Goal: Share content: Share content

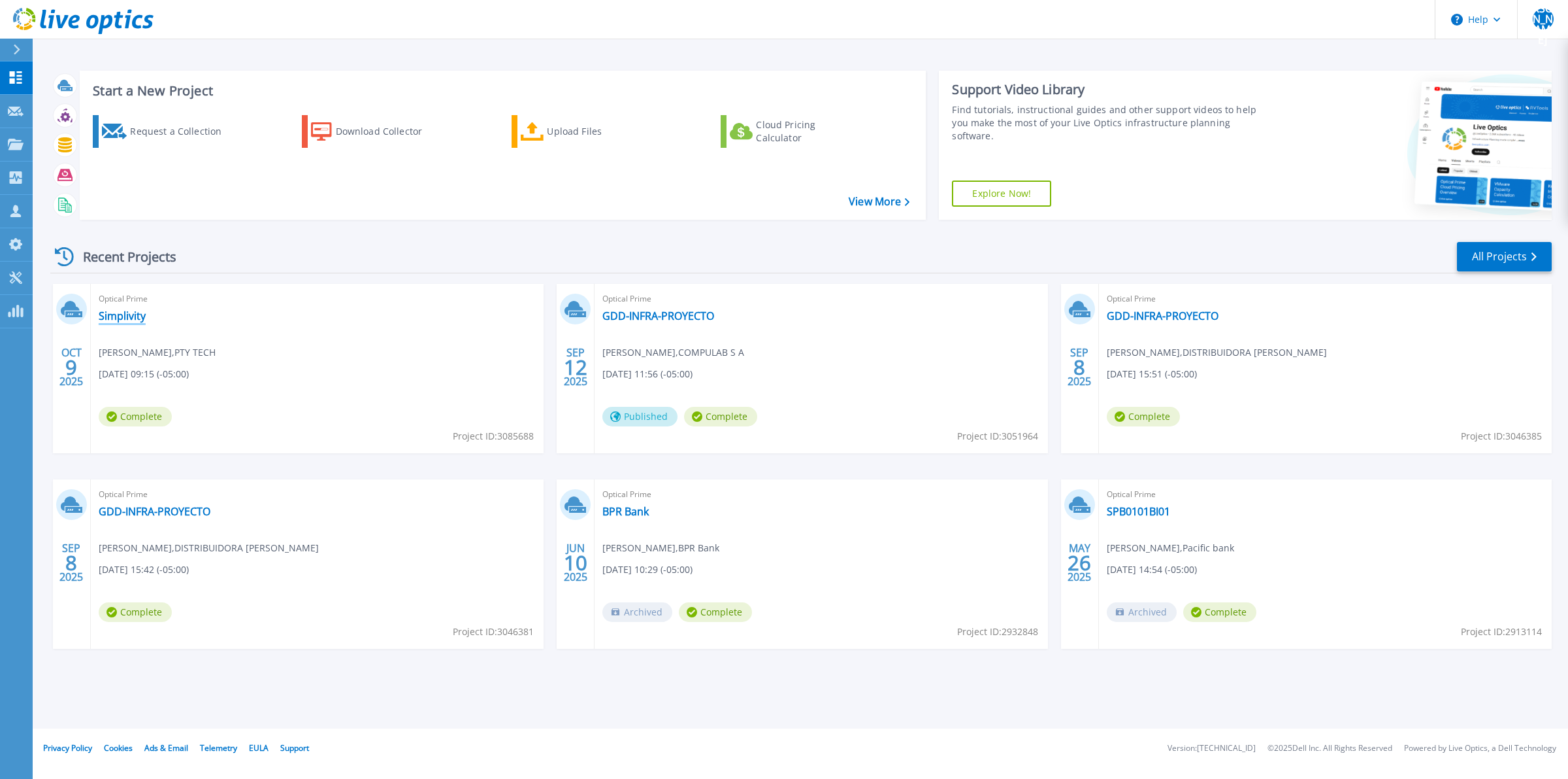
click at [129, 315] on link "Simplivity" at bounding box center [122, 315] width 47 height 13
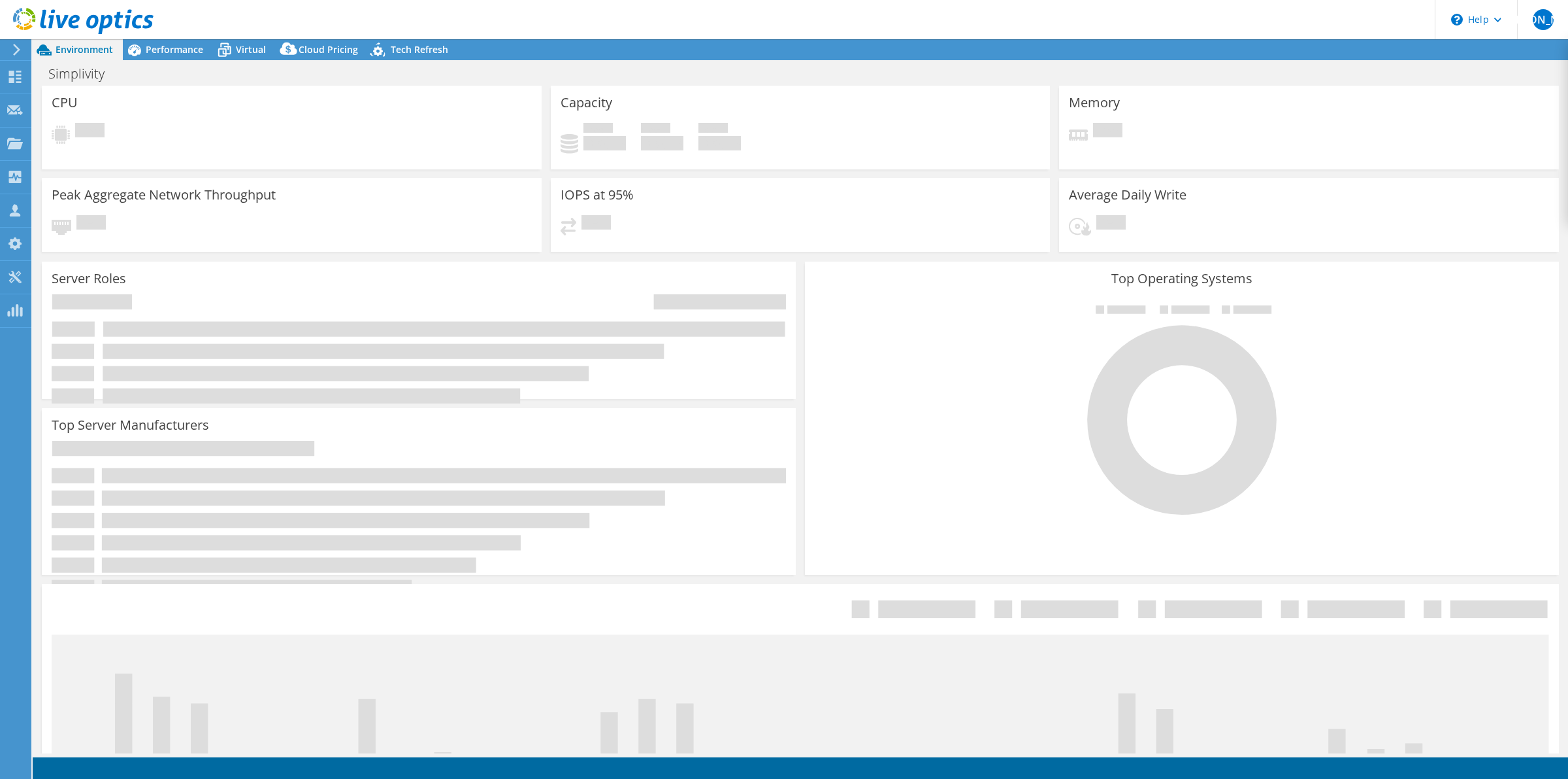
select select "USD"
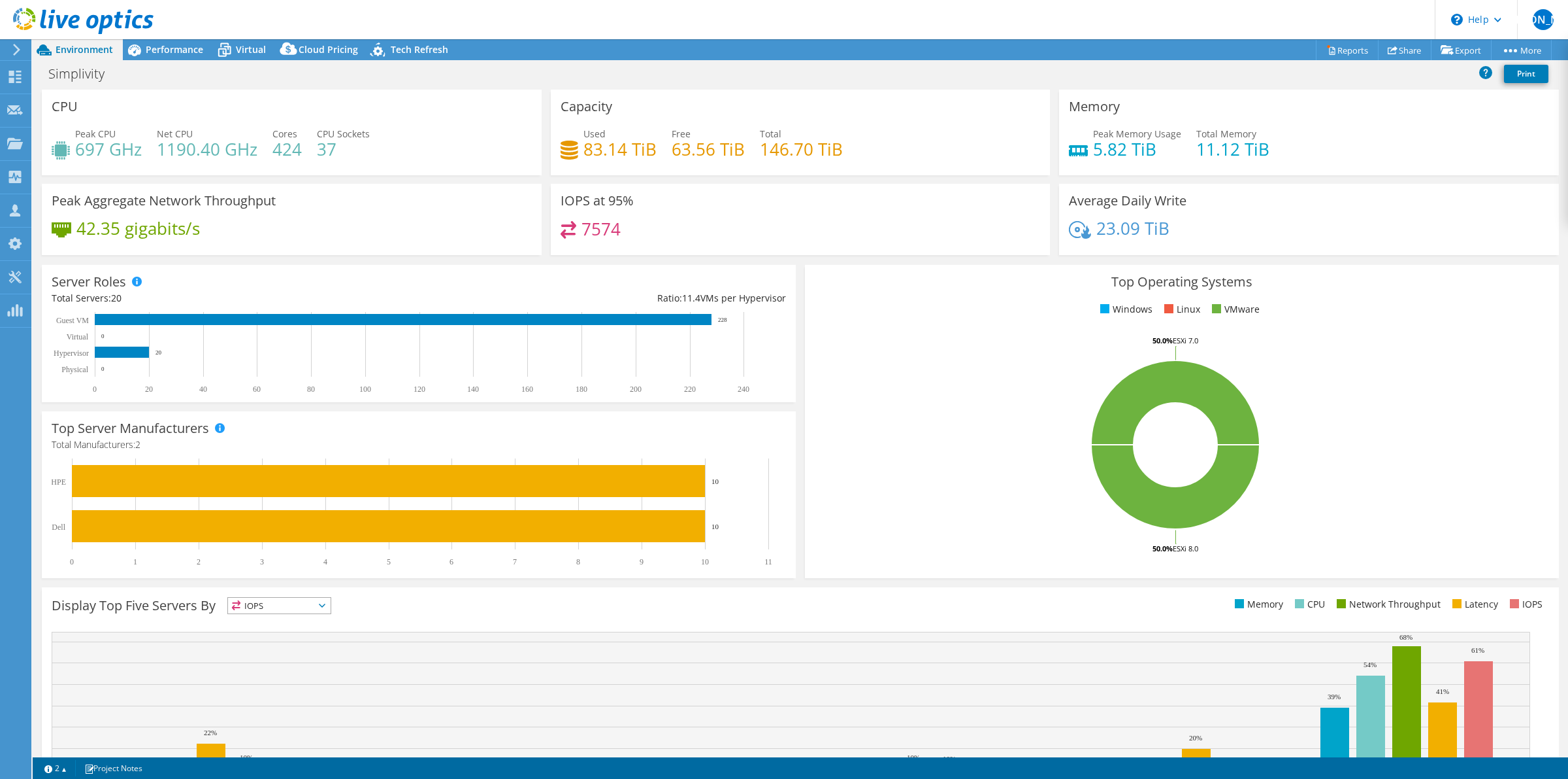
click at [644, 226] on div "7574" at bounding box center [801, 234] width 480 height 28
click at [697, 242] on div "7574" at bounding box center [801, 234] width 480 height 28
click at [688, 292] on span "11.4" at bounding box center [691, 298] width 19 height 13
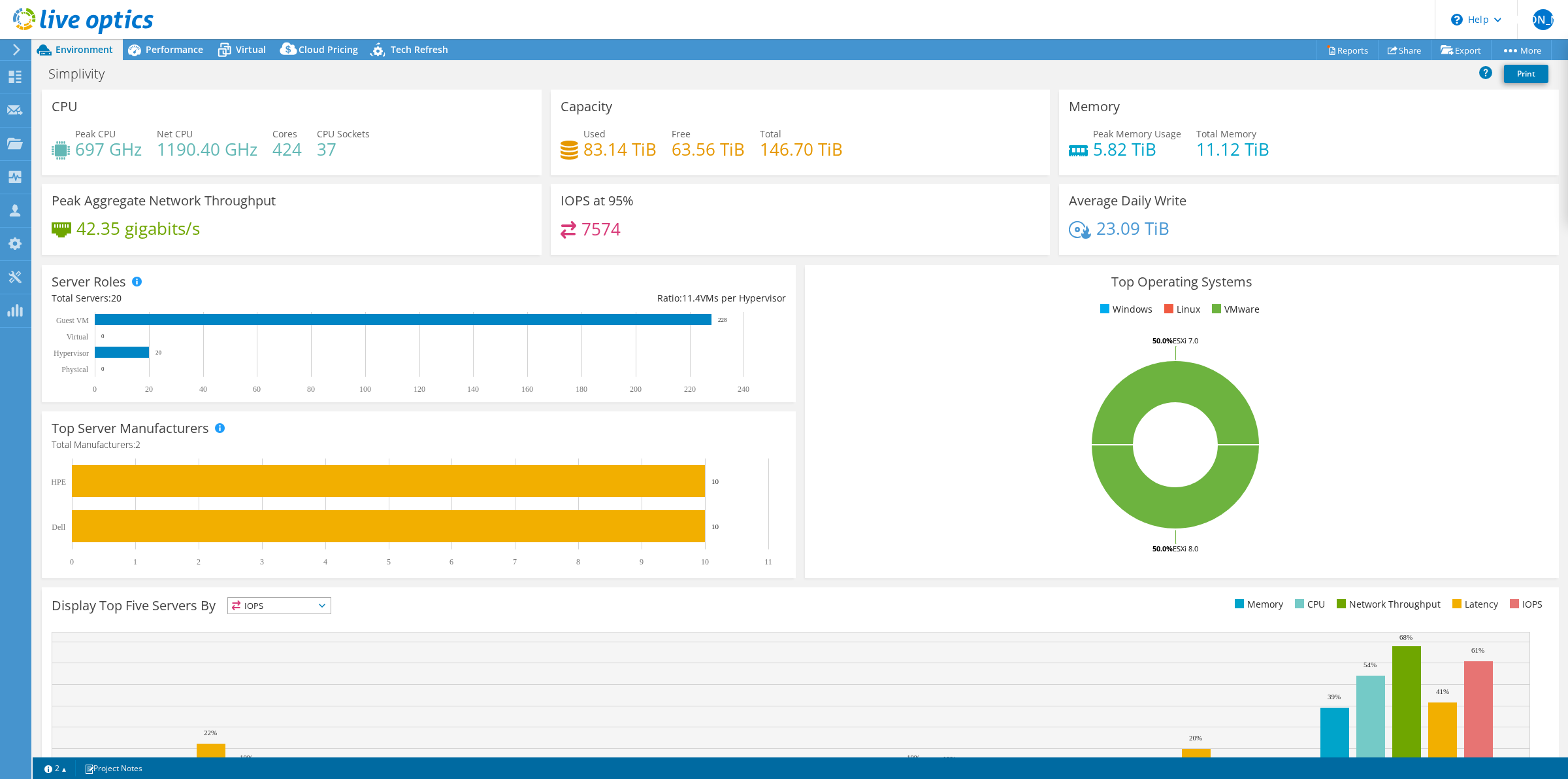
click at [158, 292] on div "Total Servers: 20" at bounding box center [235, 298] width 367 height 15
drag, startPoint x: 126, startPoint y: 296, endPoint x: 47, endPoint y: 304, distance: 79.4
click at [47, 304] on div "Server Roles Physical Servers represent bare metal servers that were targets of…" at bounding box center [419, 333] width 754 height 138
click at [211, 275] on div "Server Roles Physical Servers represent bare metal servers that were targets of…" at bounding box center [419, 333] width 754 height 138
click at [399, 257] on div "Peak Aggregate Network Throughput 42.35 gigabits/s" at bounding box center [292, 224] width 509 height 80
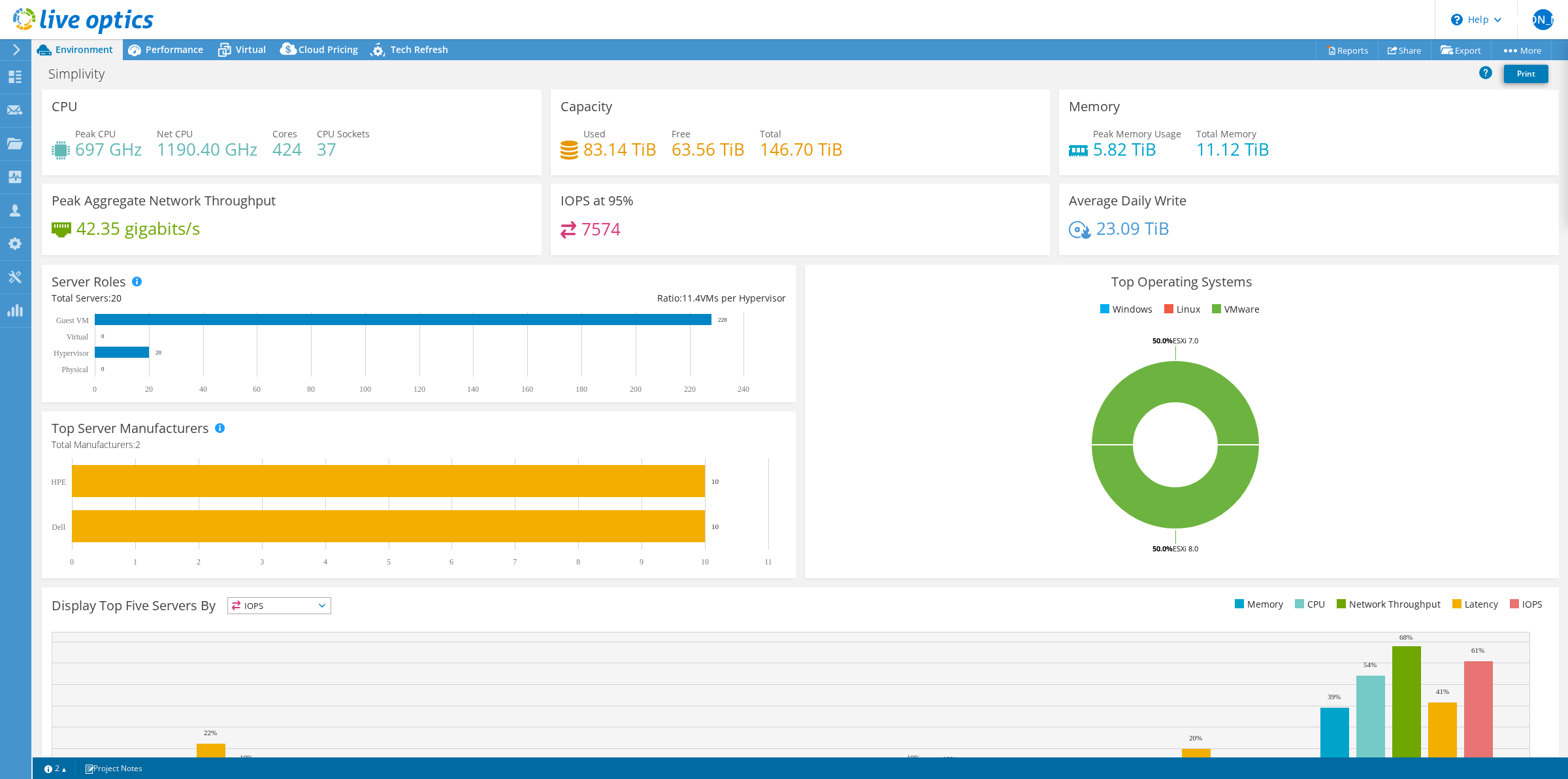
click at [1191, 181] on div "Memory Peak Memory Usage 5.82 TiB Total Memory 11.12 TiB" at bounding box center [1309, 137] width 509 height 94
drag, startPoint x: 616, startPoint y: 224, endPoint x: 543, endPoint y: 228, distance: 73.1
click at [546, 228] on div "IOPS at 95% 7574" at bounding box center [801, 219] width 509 height 71
click at [678, 234] on div "7574" at bounding box center [801, 234] width 480 height 28
click at [615, 232] on h4 "7574" at bounding box center [601, 228] width 39 height 15
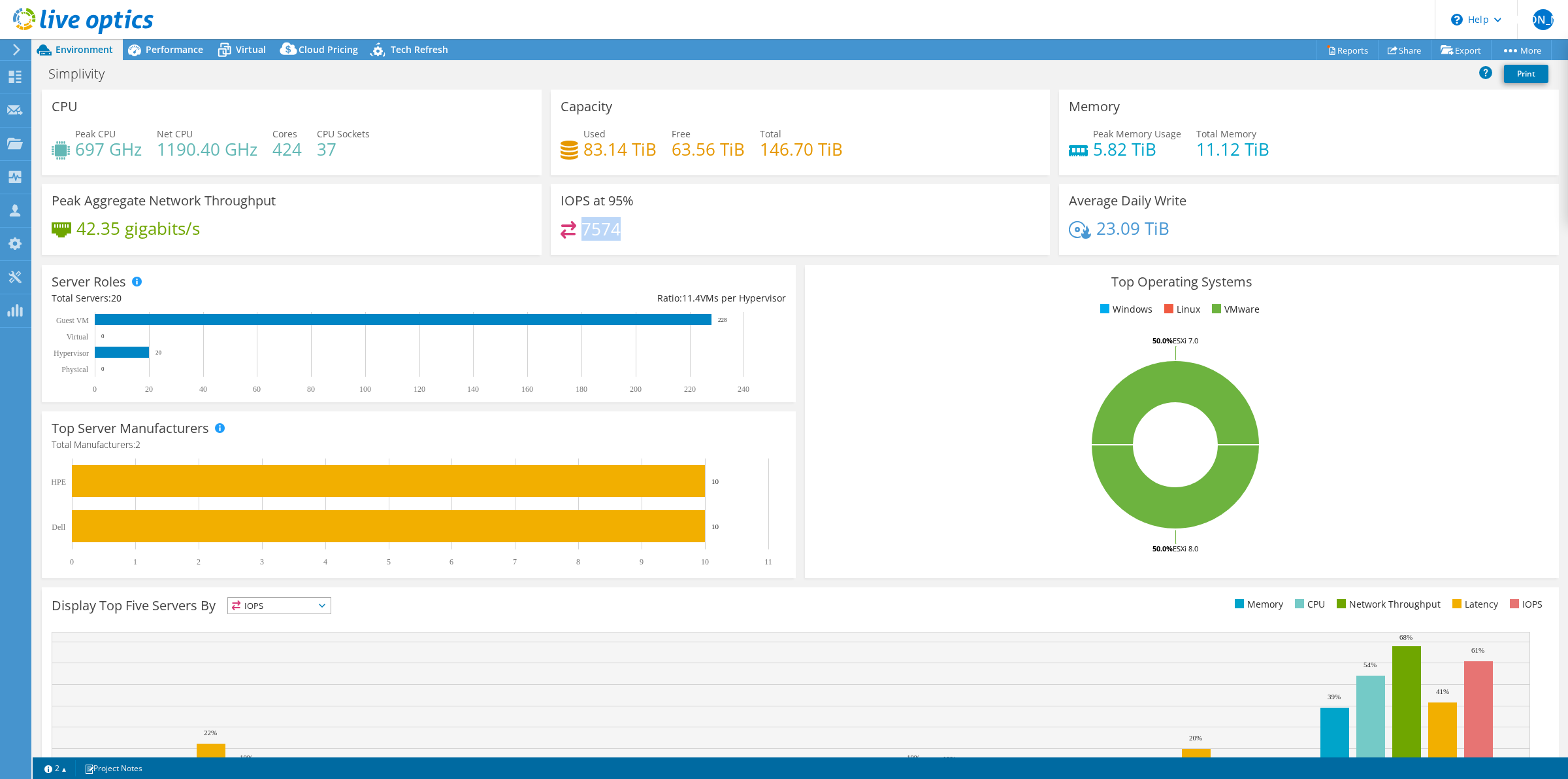
drag, startPoint x: 628, startPoint y: 232, endPoint x: 583, endPoint y: 235, distance: 45.1
click at [583, 235] on div "7574" at bounding box center [801, 234] width 480 height 28
click at [1400, 51] on link "Share" at bounding box center [1405, 50] width 54 height 20
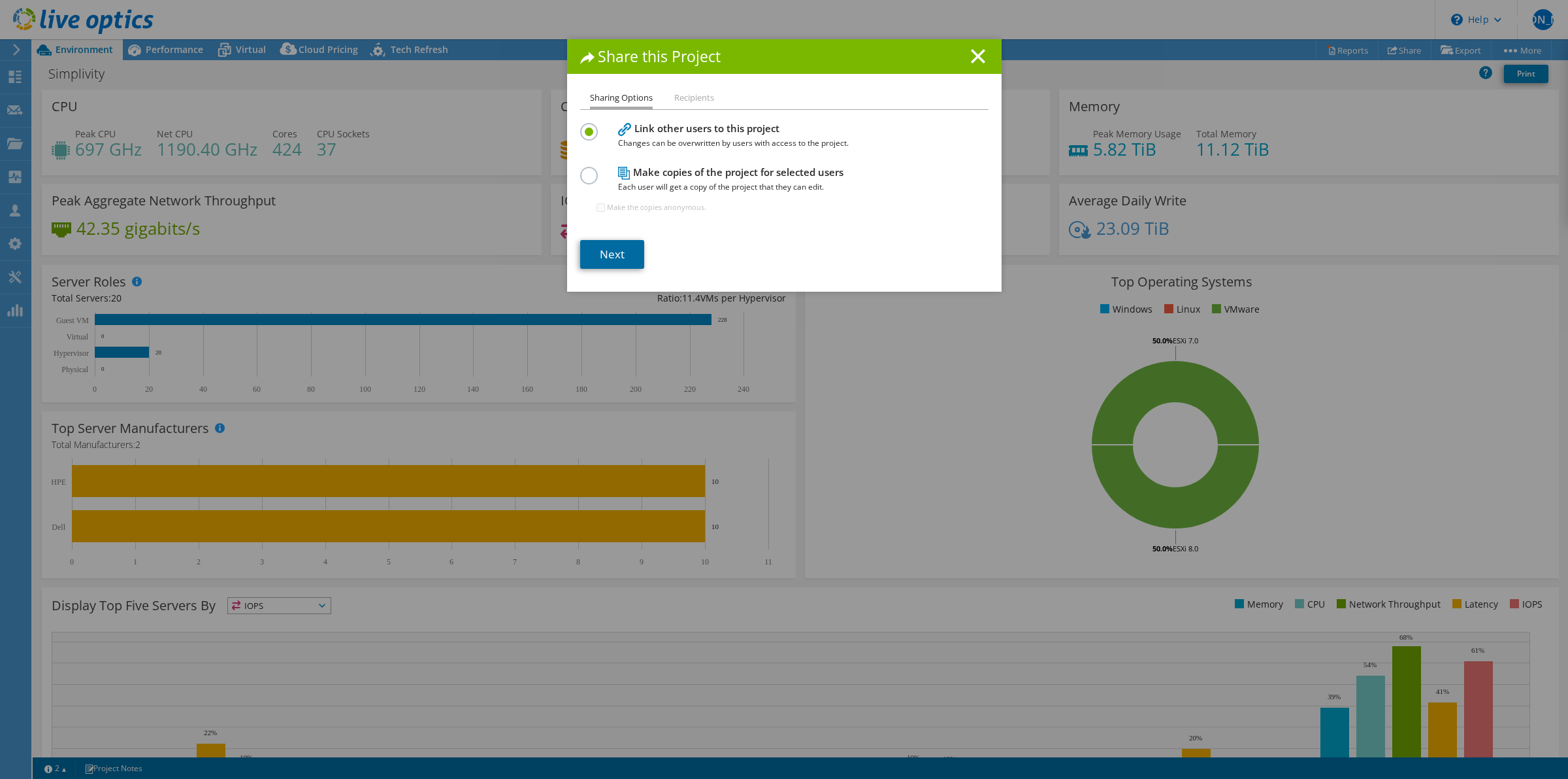
click at [612, 253] on link "Next" at bounding box center [613, 254] width 64 height 28
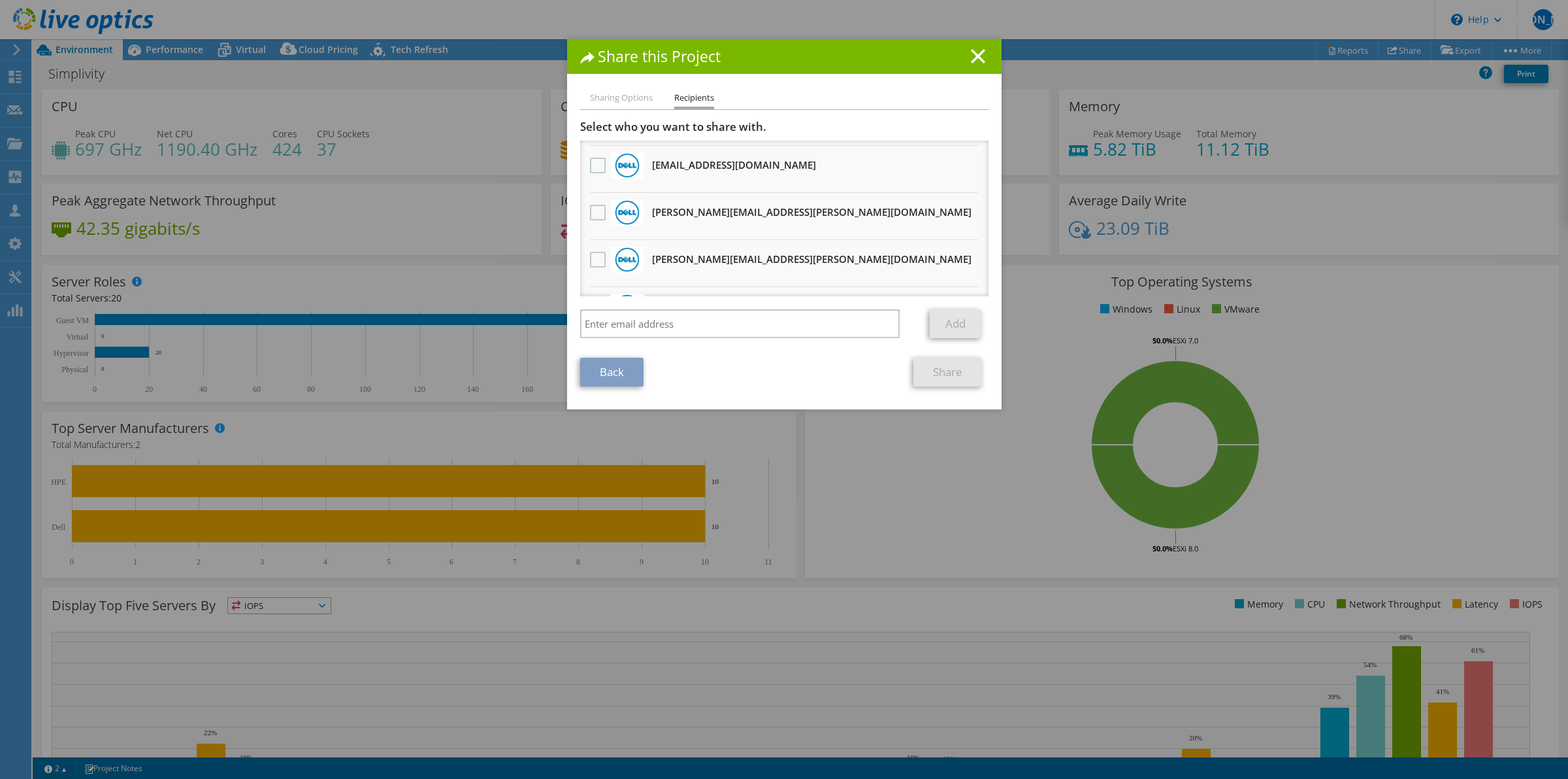
scroll to position [260, 0]
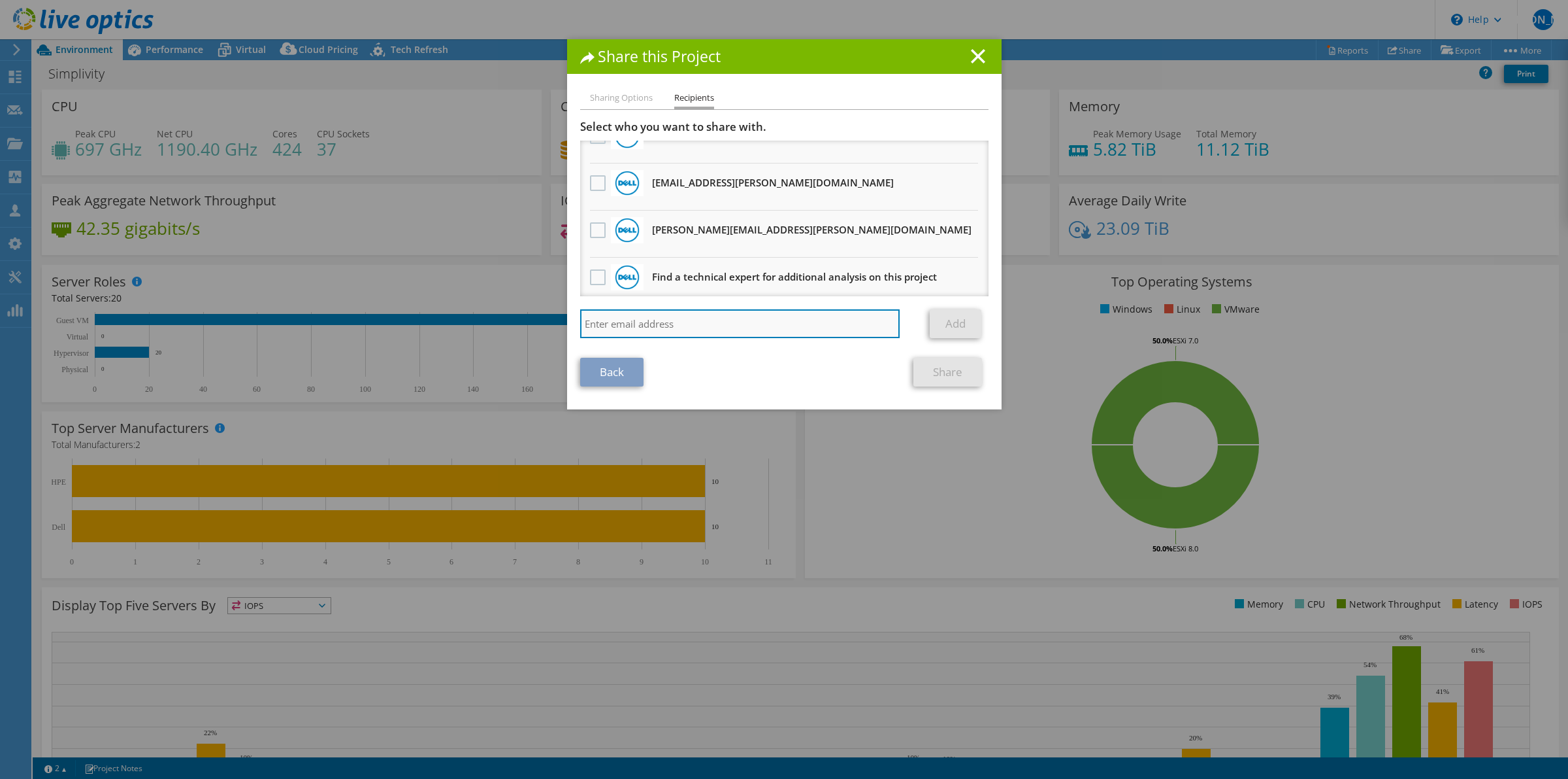
click at [684, 328] on input "search" at bounding box center [741, 323] width 320 height 28
paste input "[PERSON_NAME][EMAIL_ADDRESS][PERSON_NAME][DOMAIN_NAME]"
type input "[PERSON_NAME][EMAIL_ADDRESS][PERSON_NAME][DOMAIN_NAME]"
click at [952, 334] on link "Add" at bounding box center [955, 323] width 52 height 28
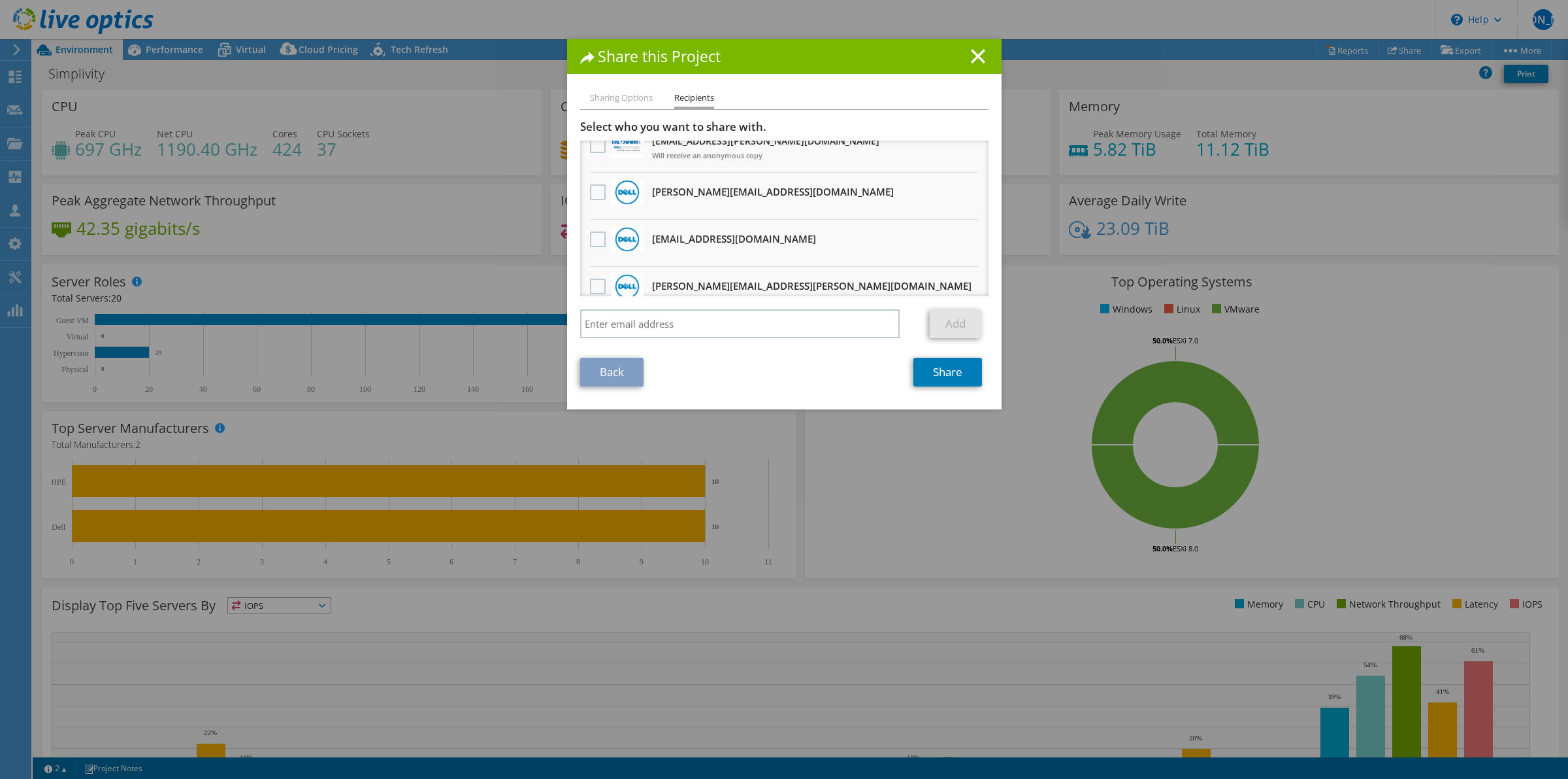
scroll to position [0, 0]
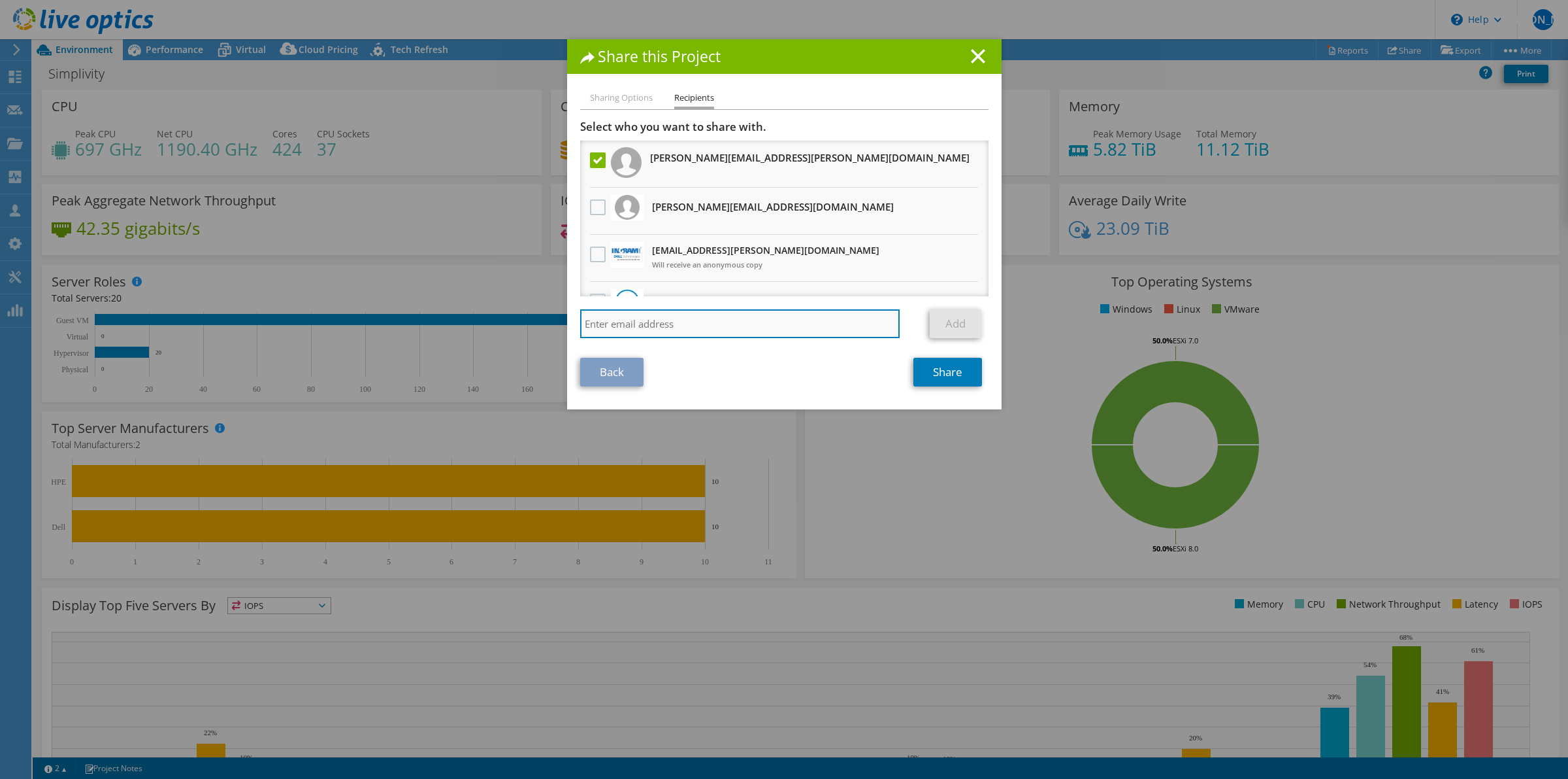
click at [687, 317] on input "search" at bounding box center [741, 323] width 320 height 28
paste input "[PERSON_NAME][EMAIL_ADDRESS][PERSON_NAME][DOMAIN_NAME]"
type input "[PERSON_NAME][EMAIL_ADDRESS][PERSON_NAME][DOMAIN_NAME]"
click at [955, 335] on link "Add" at bounding box center [955, 323] width 52 height 28
click at [955, 383] on link "Share" at bounding box center [947, 371] width 68 height 28
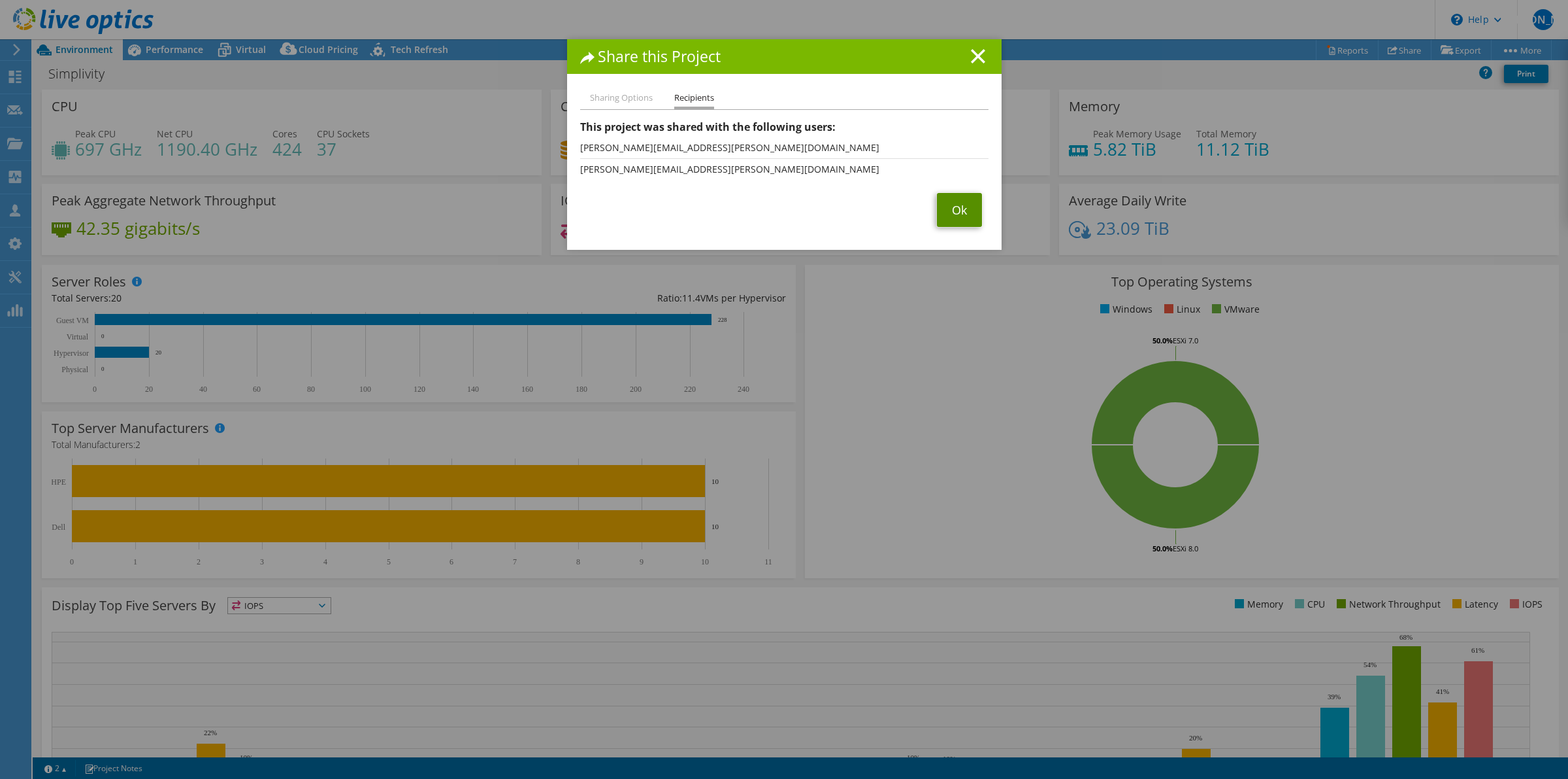
click at [952, 211] on link "Ok" at bounding box center [959, 210] width 45 height 34
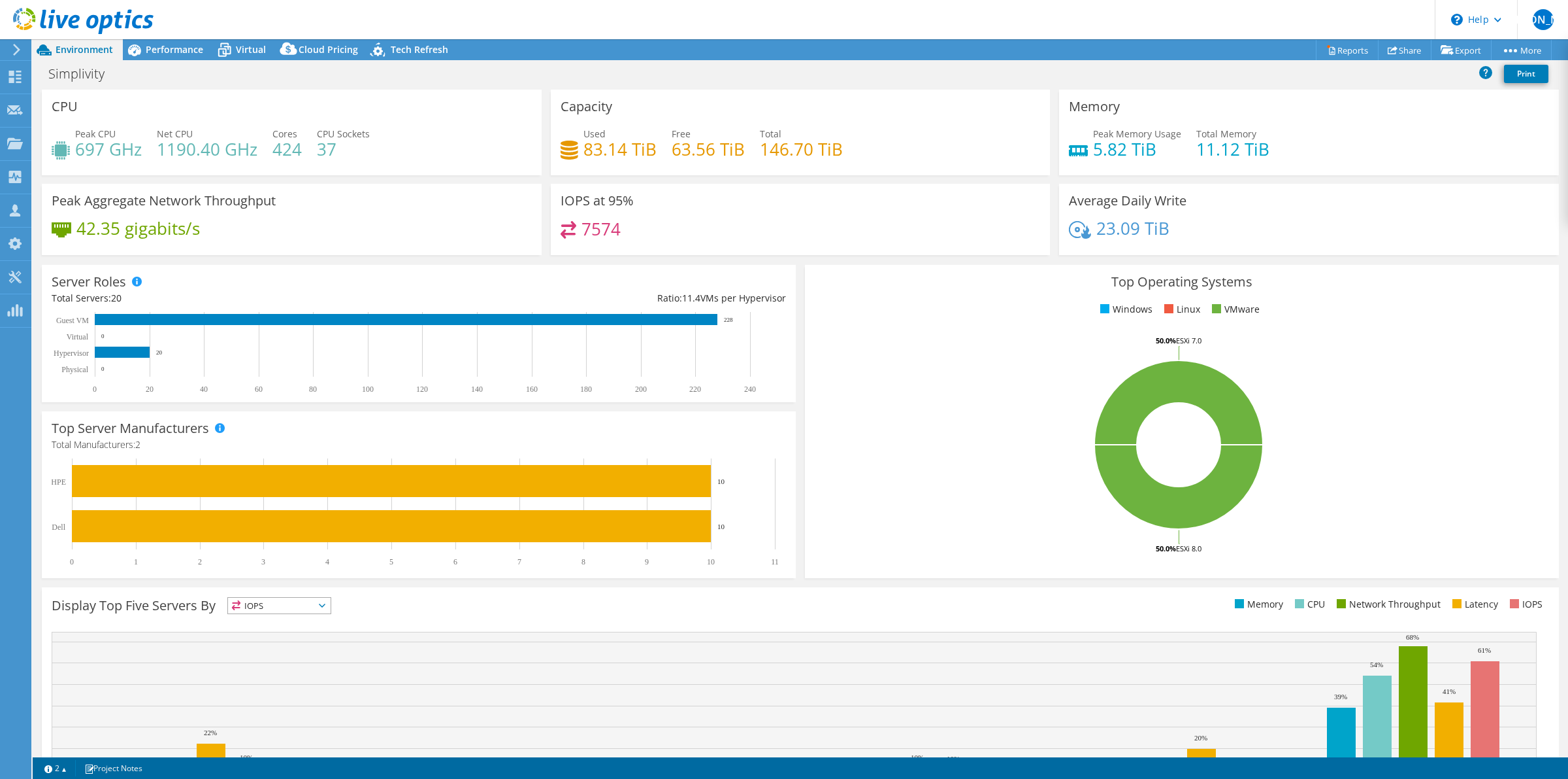
click at [14, 53] on icon at bounding box center [17, 50] width 10 height 12
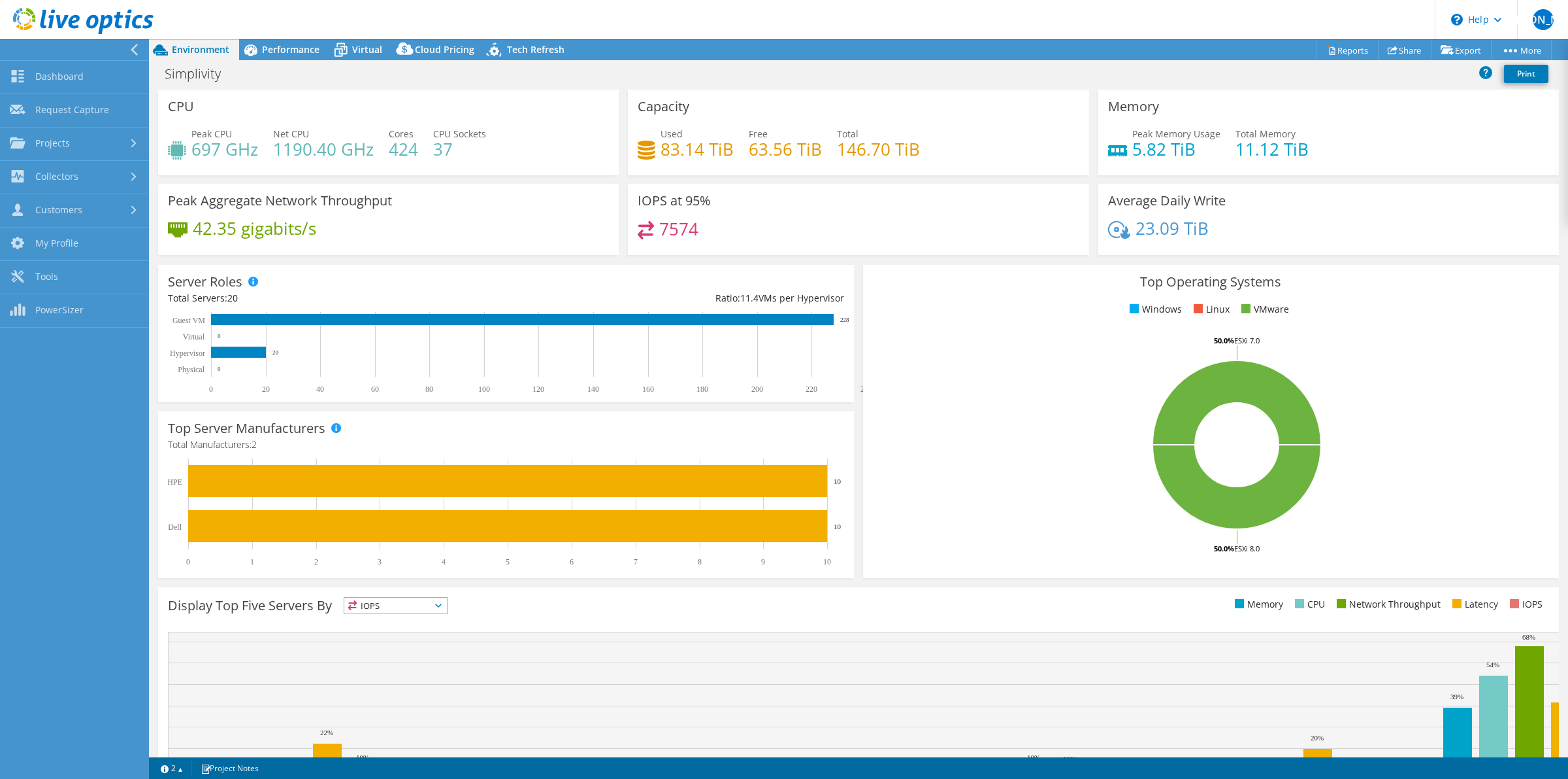
click at [197, 39] on div "Environment" at bounding box center [194, 49] width 90 height 20
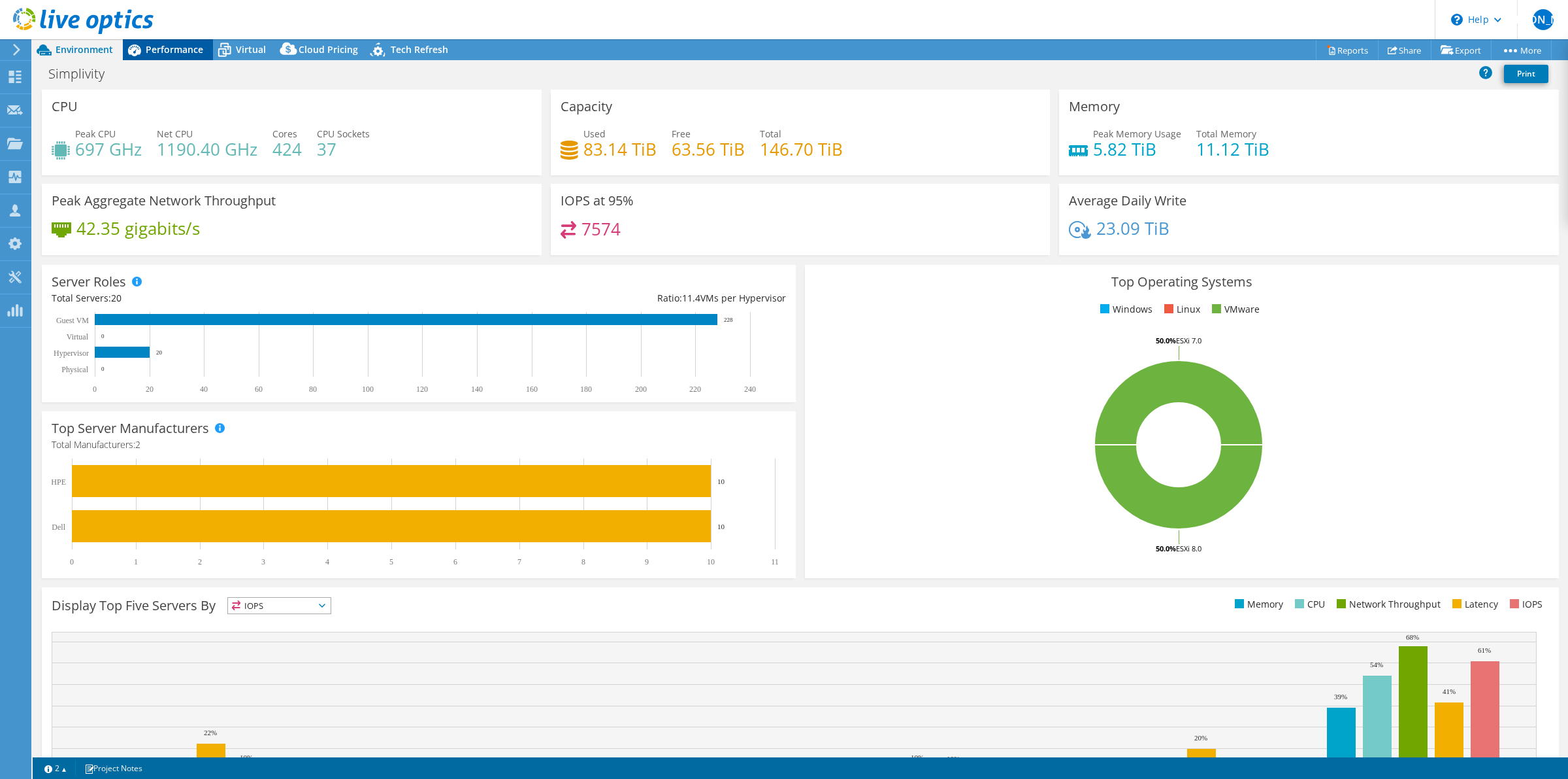
click at [158, 41] on div "Performance" at bounding box center [168, 49] width 90 height 20
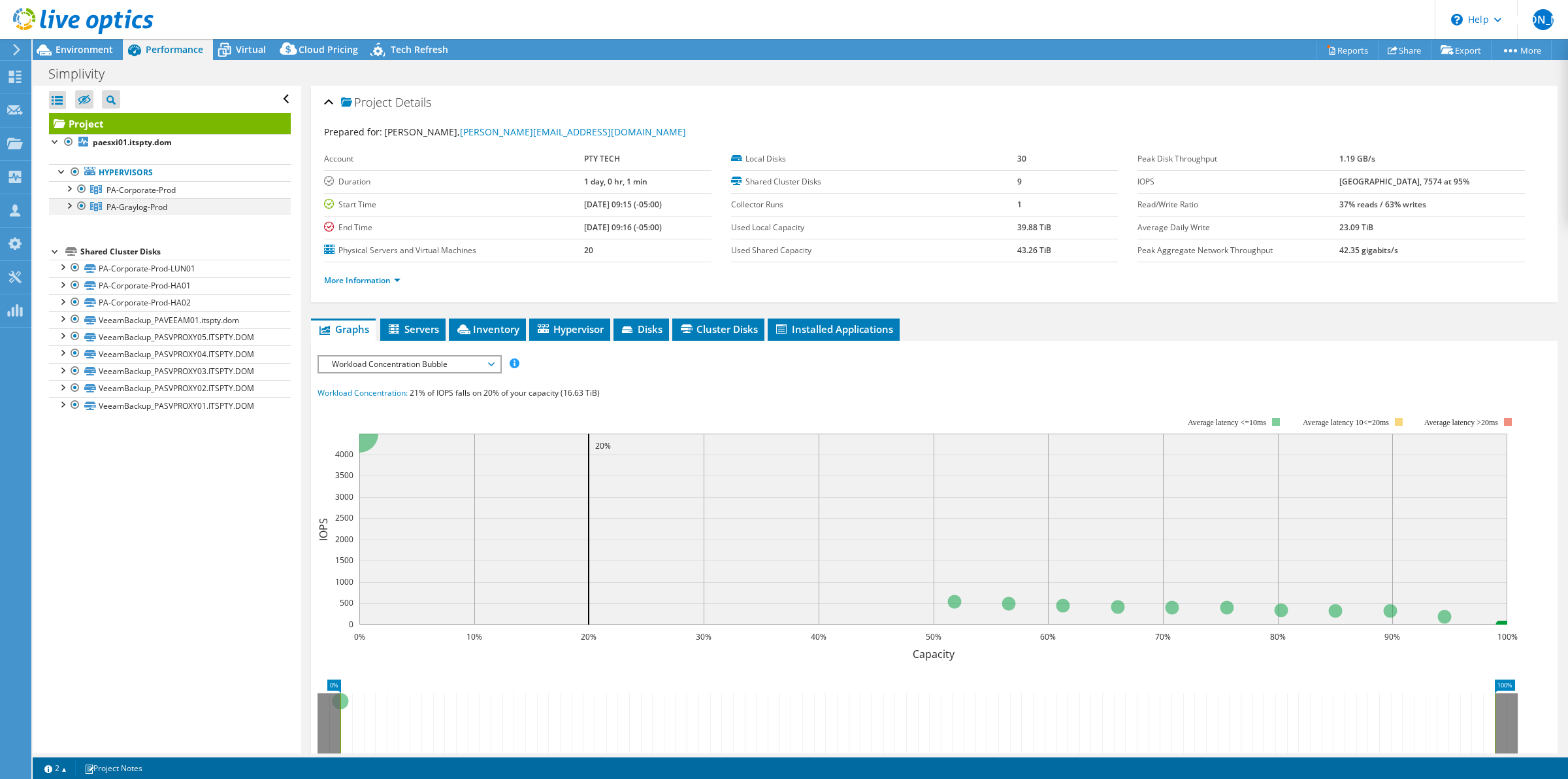
click at [70, 207] on div at bounding box center [68, 204] width 13 height 13
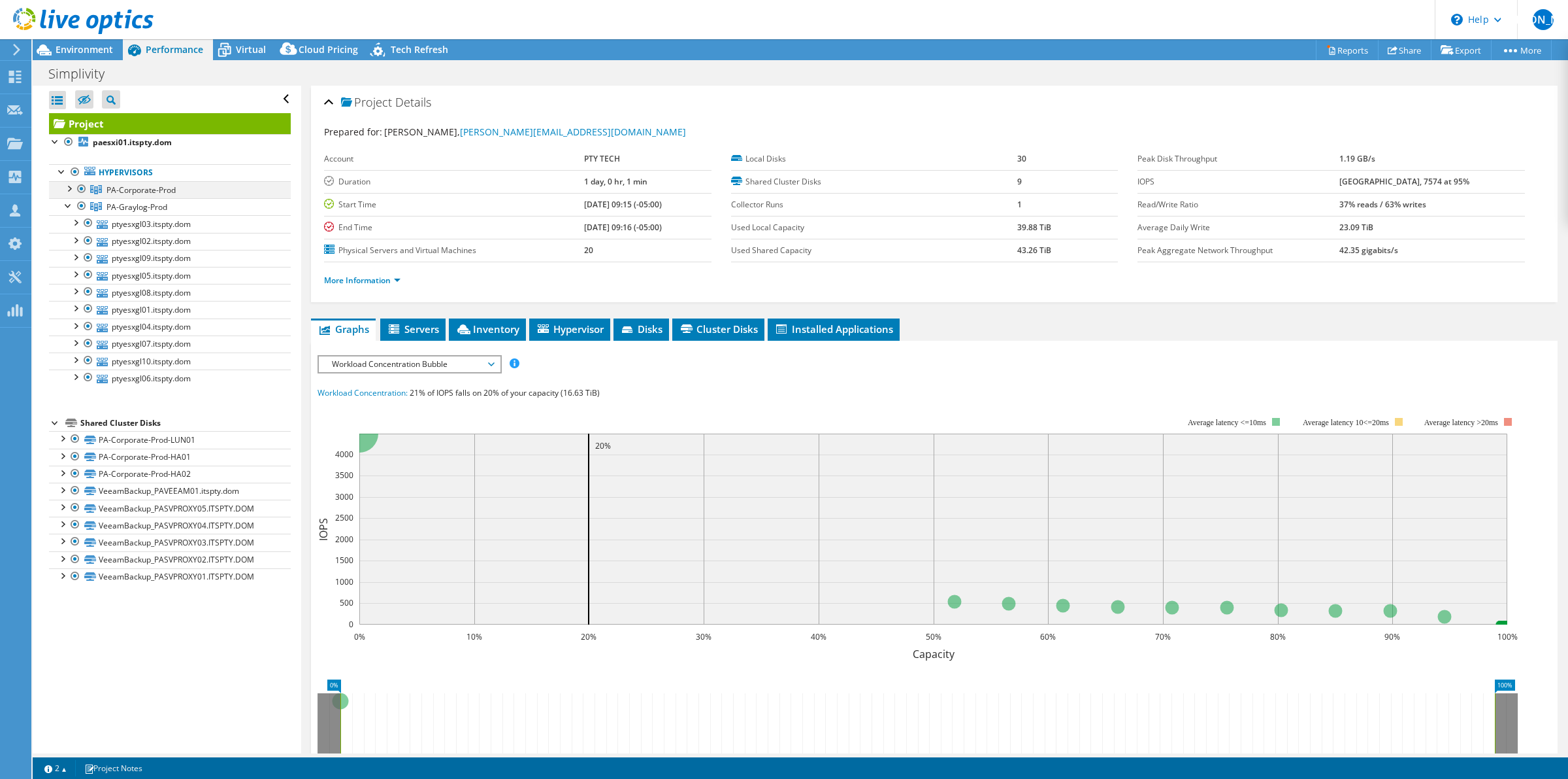
click at [70, 189] on div at bounding box center [68, 187] width 13 height 13
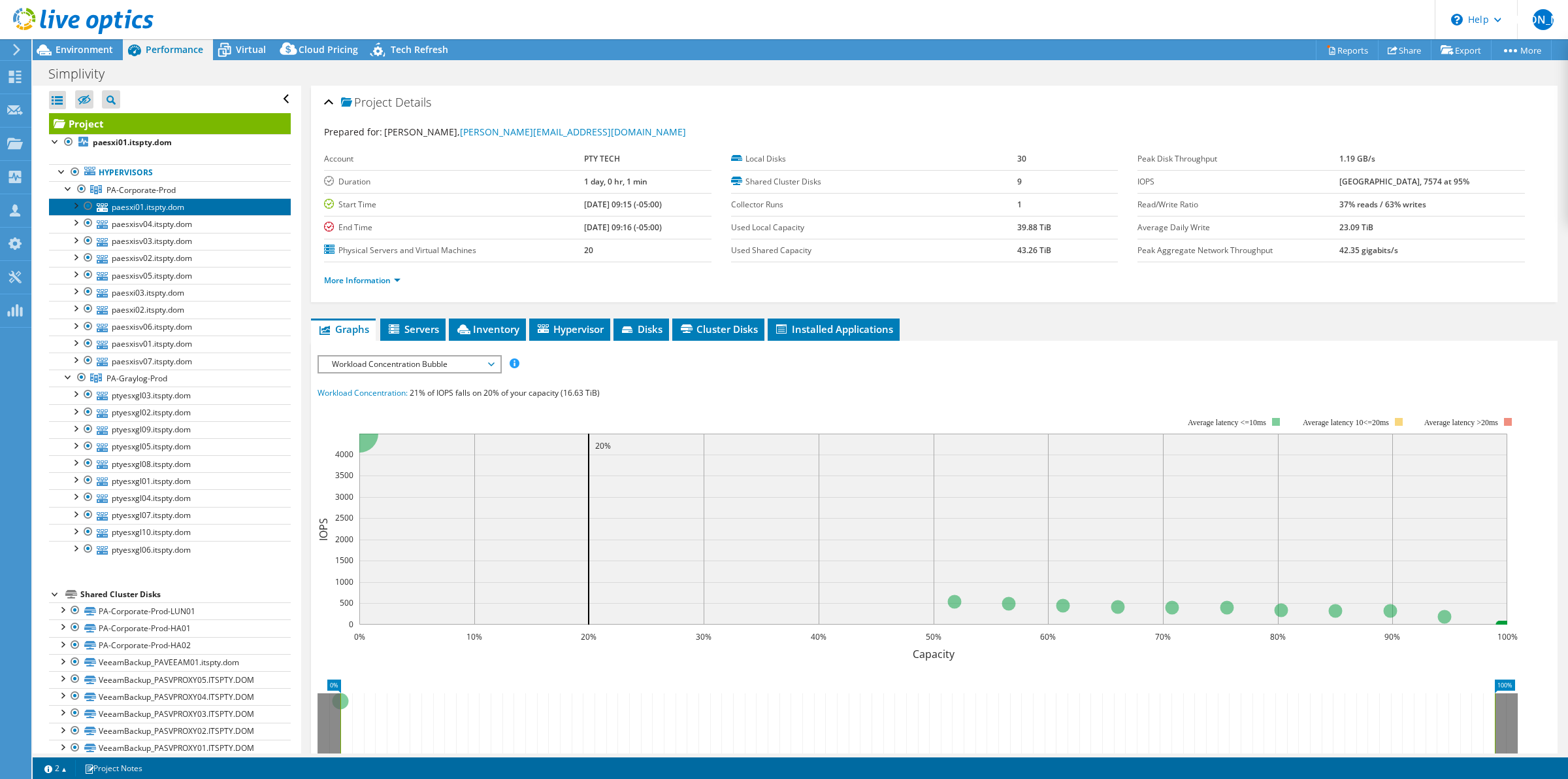
click at [172, 209] on link "paesxi01.itspty.dom" at bounding box center [170, 206] width 242 height 17
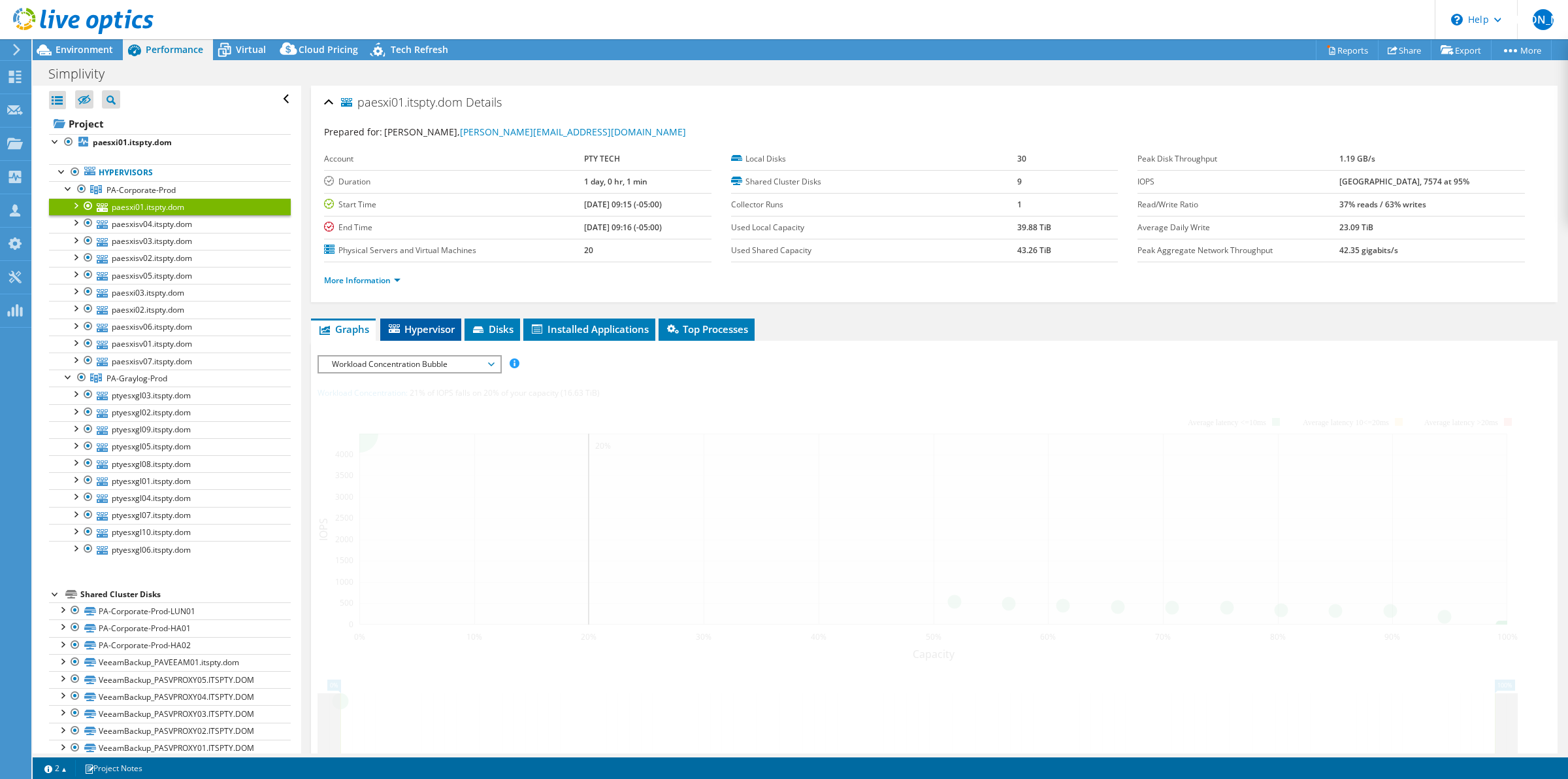
click at [444, 332] on span "Hypervisor" at bounding box center [421, 328] width 68 height 13
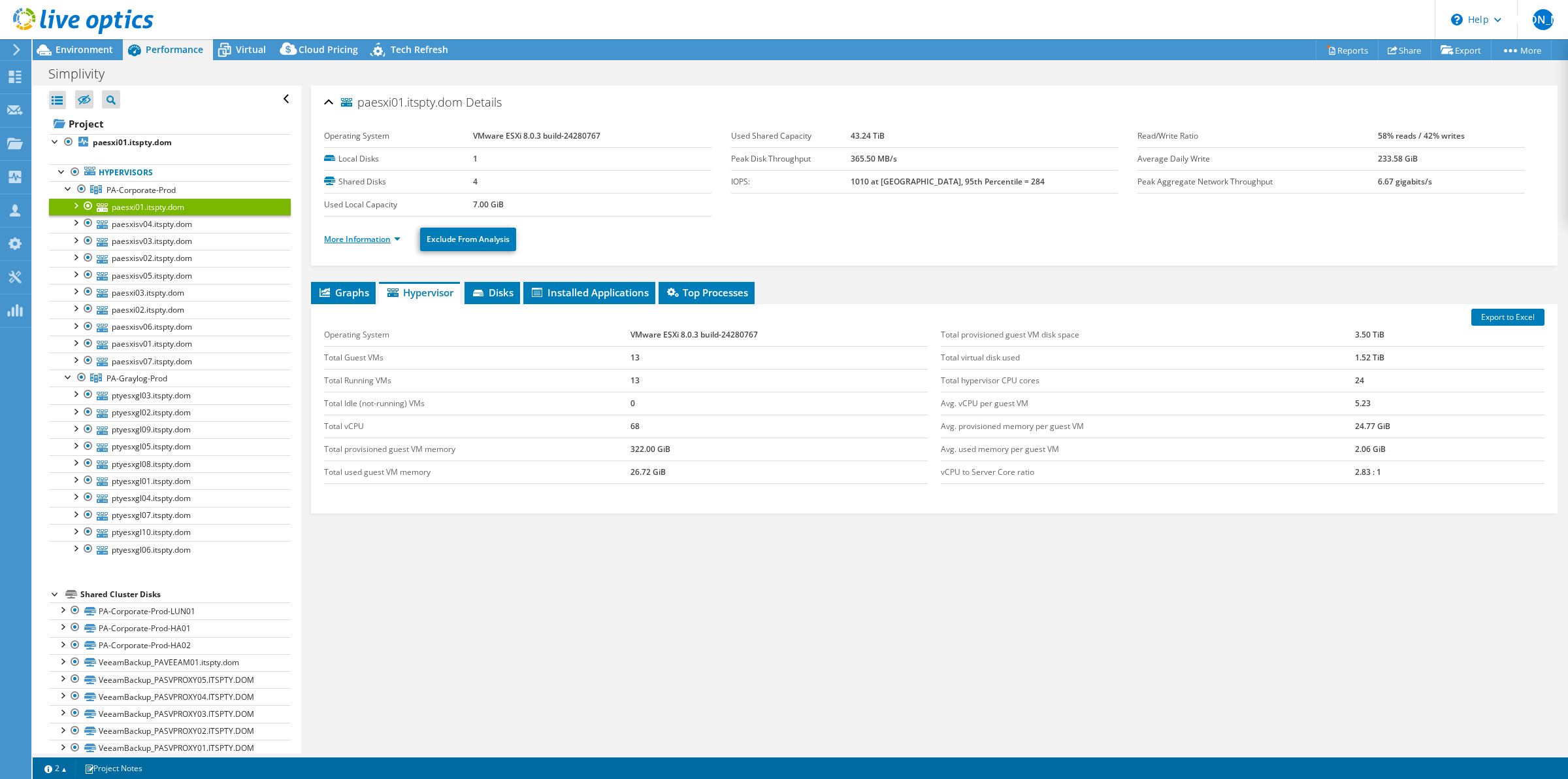
click at [359, 243] on link "More Information" at bounding box center [362, 238] width 76 height 11
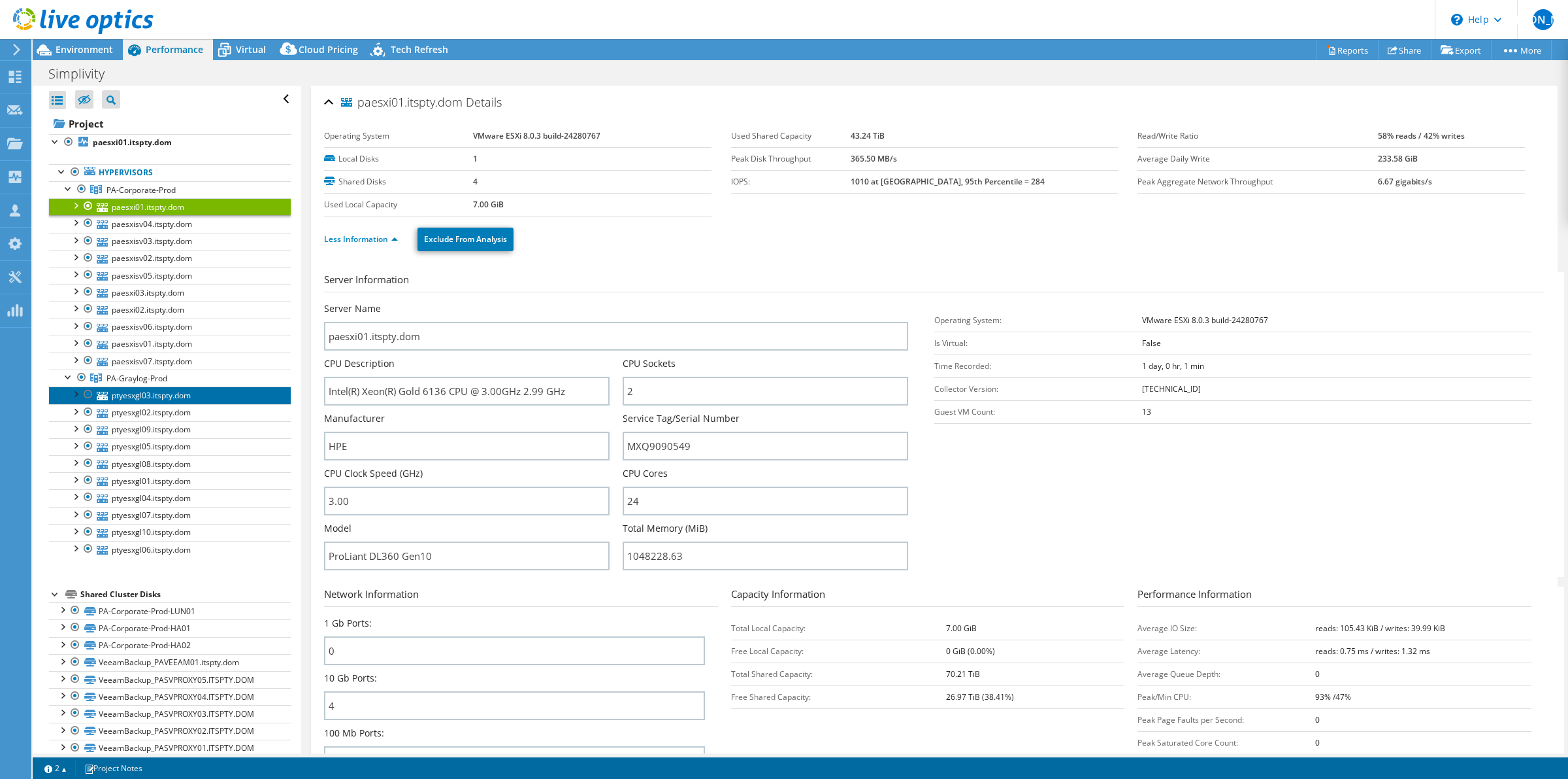
click at [155, 401] on link "ptyesxgl03.itspty.dom" at bounding box center [170, 394] width 242 height 17
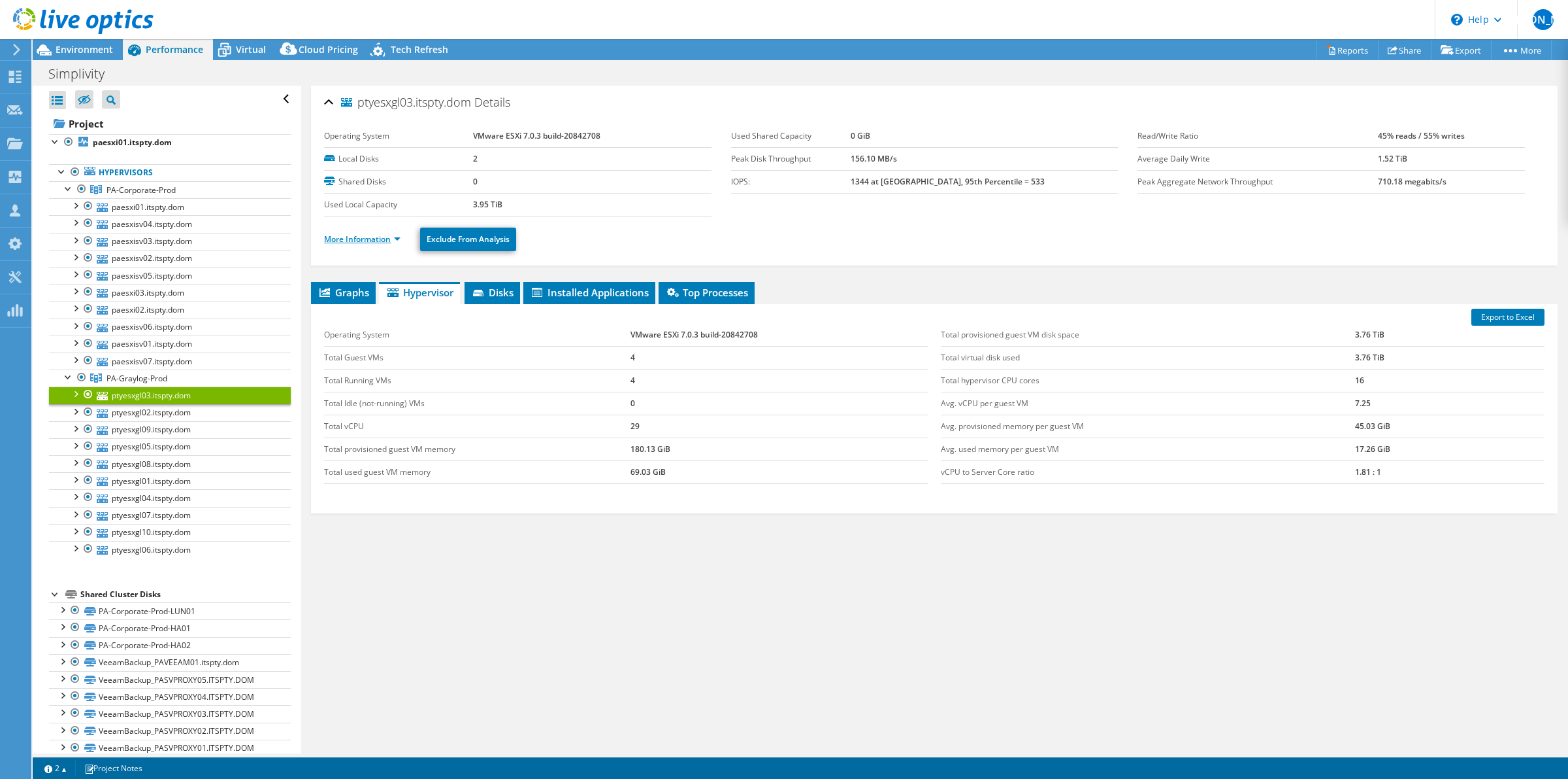
click at [368, 240] on link "More Information" at bounding box center [362, 238] width 76 height 11
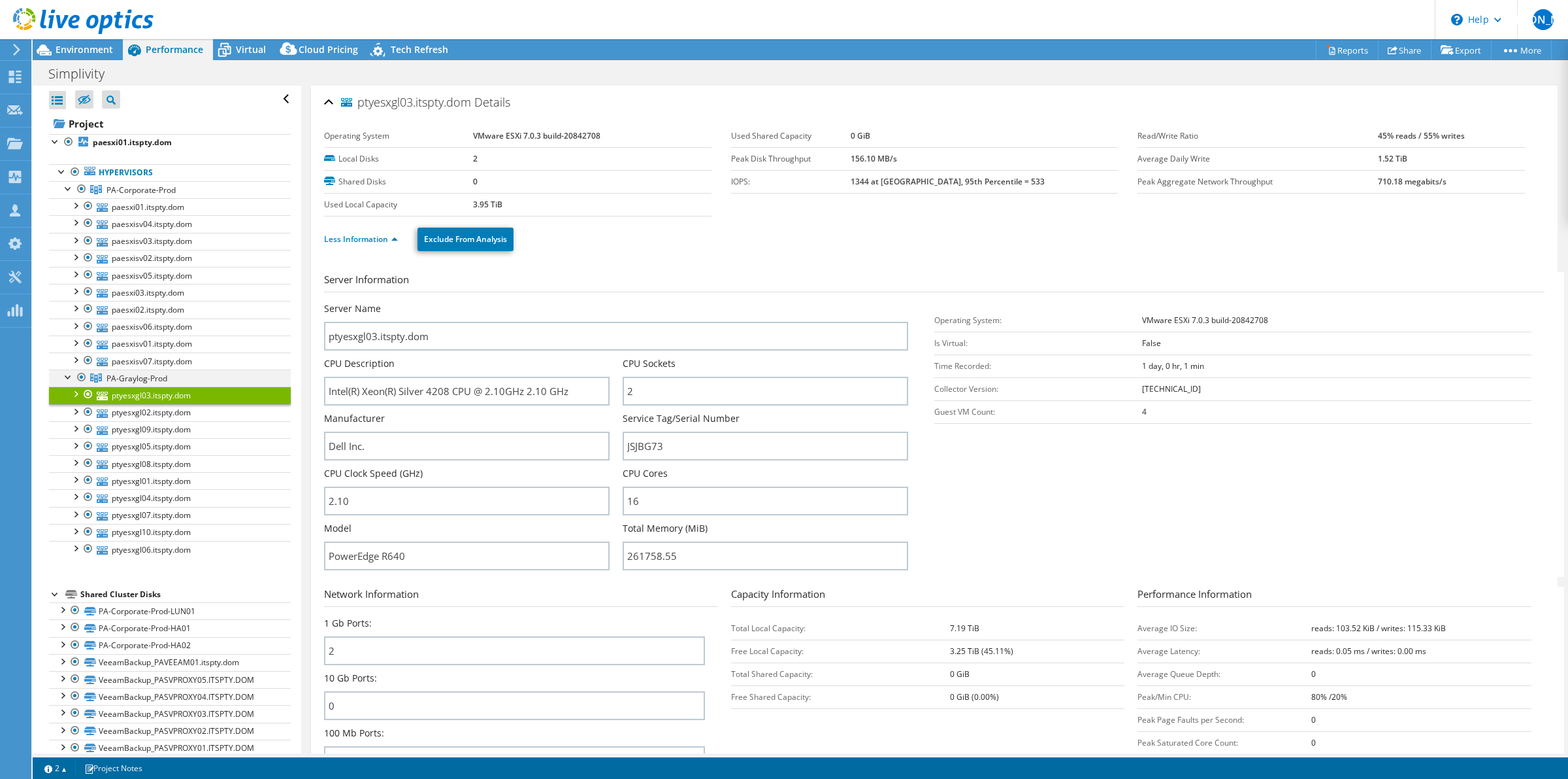
click at [80, 381] on div at bounding box center [81, 377] width 13 height 16
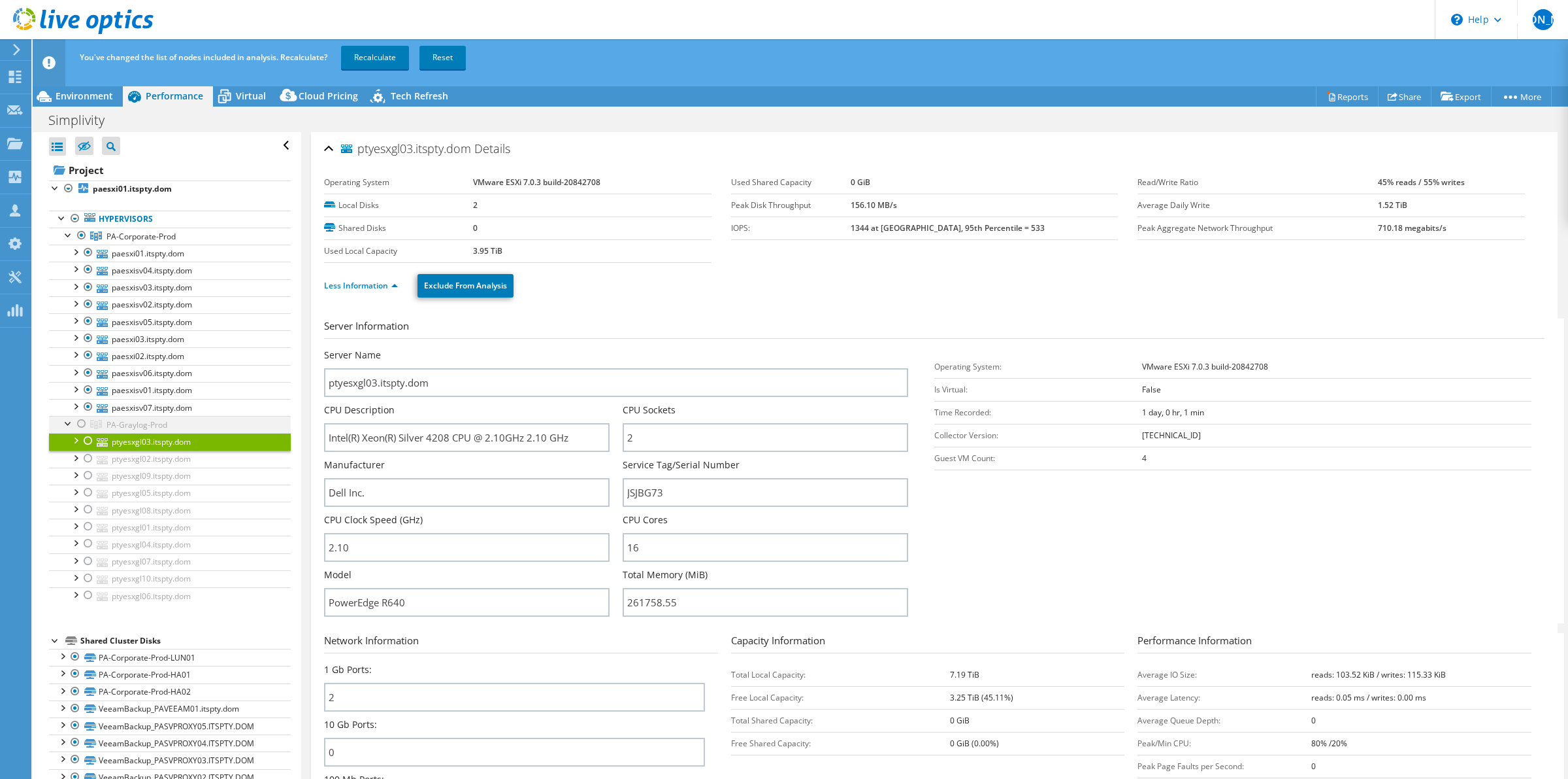
click at [80, 427] on div at bounding box center [81, 424] width 13 height 16
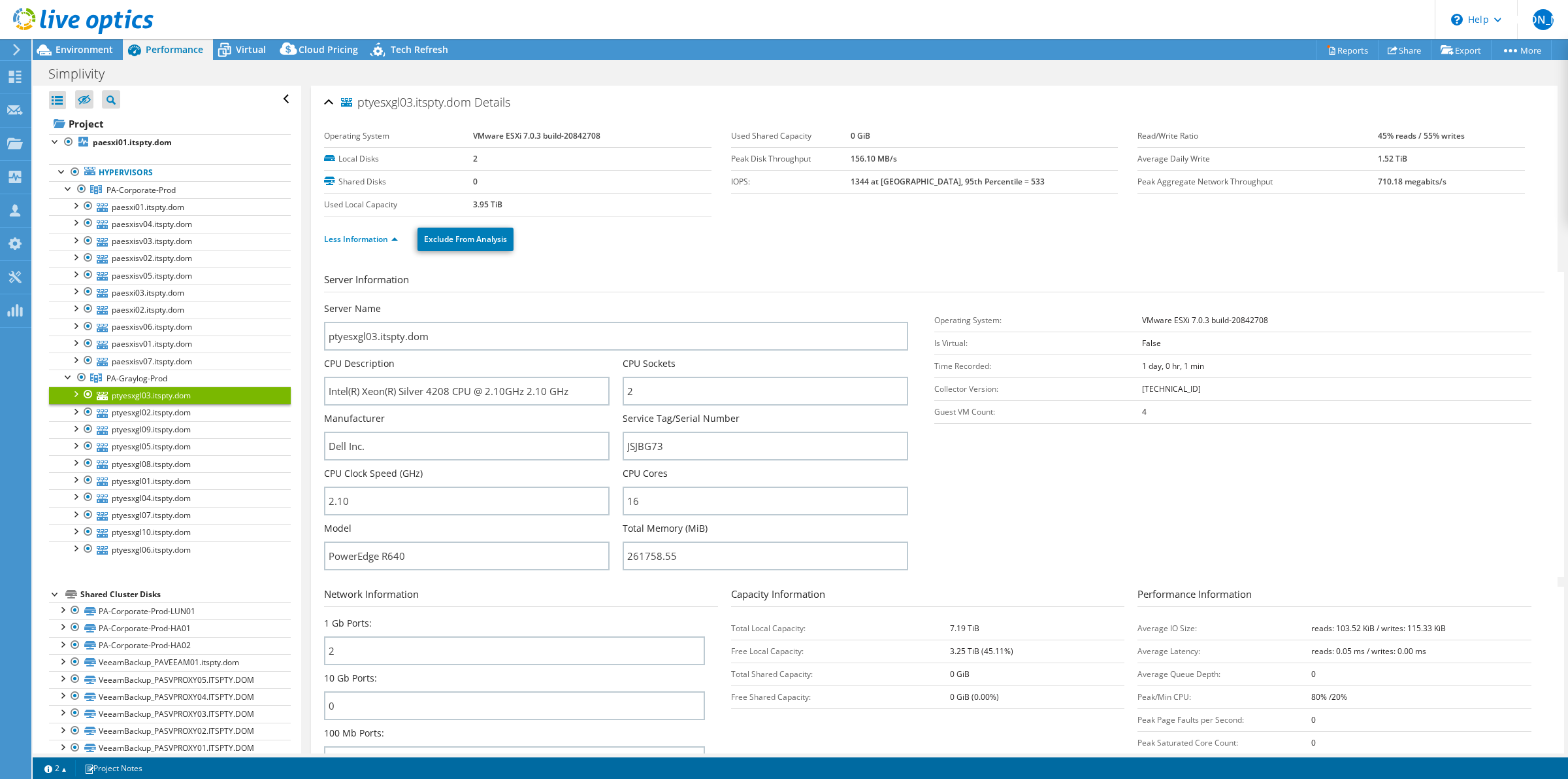
click at [769, 283] on h3 "Server Information" at bounding box center [934, 282] width 1221 height 20
click at [94, 51] on span "Environment" at bounding box center [84, 49] width 58 height 13
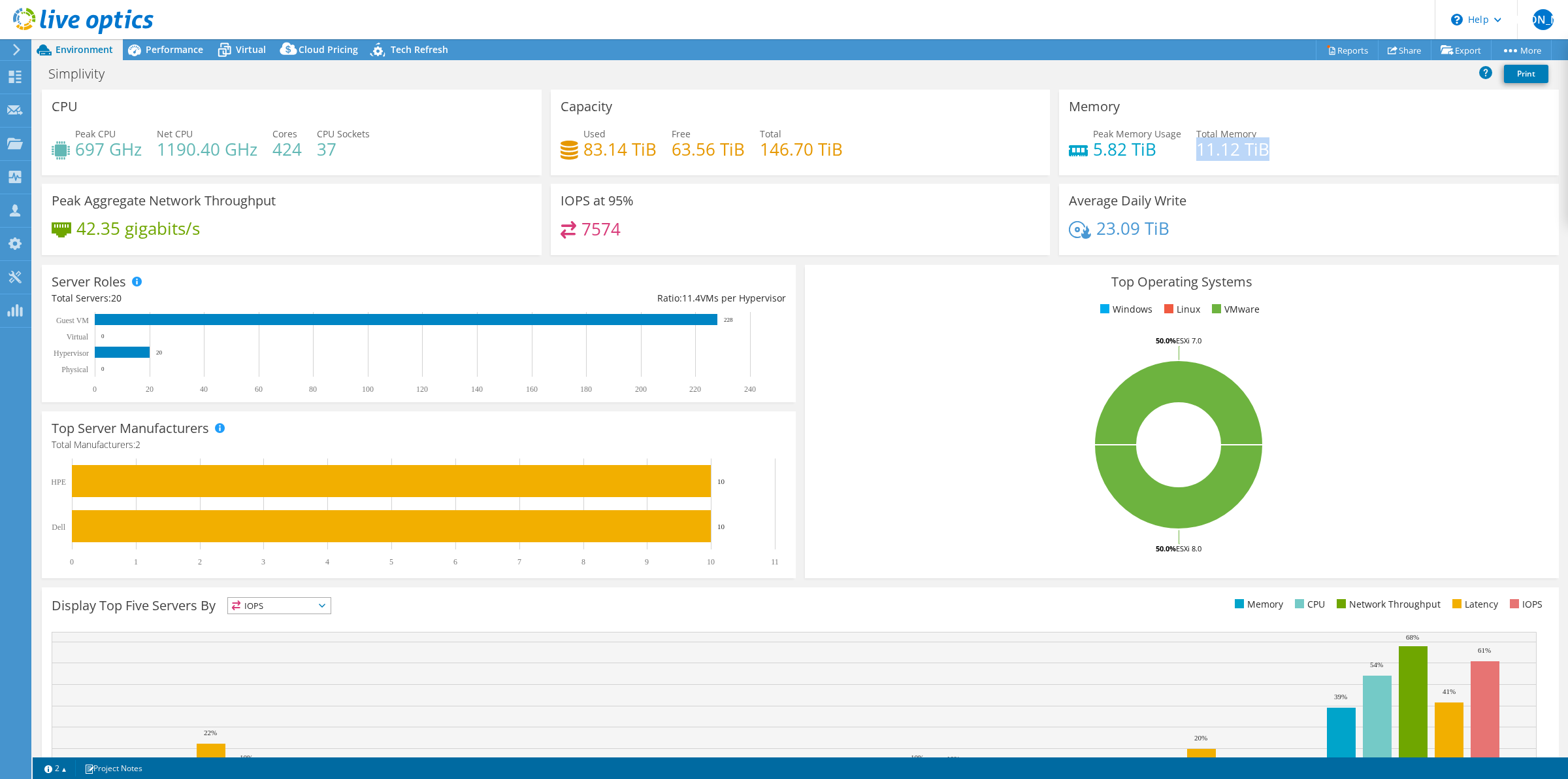
drag, startPoint x: 1262, startPoint y: 145, endPoint x: 1190, endPoint y: 147, distance: 72.0
click at [1190, 147] on div "Peak Memory Usage 5.82 TiB Total Memory 11.12 TiB" at bounding box center [1309, 148] width 480 height 43
click at [318, 232] on div "42.35 gigabits/s" at bounding box center [292, 234] width 480 height 27
